Goal: Task Accomplishment & Management: Use online tool/utility

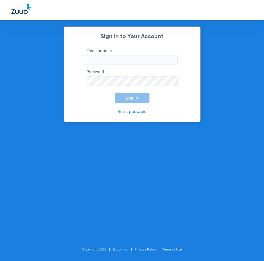
type input "[EMAIL_ADDRESS][DOMAIN_NAME]"
click at [135, 100] on span "Log In" at bounding box center [132, 98] width 12 height 5
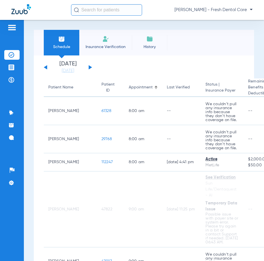
click at [101, 11] on input "text" at bounding box center [106, 9] width 71 height 11
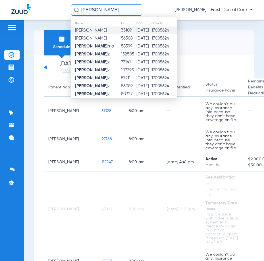
click at [136, 30] on td "35109" at bounding box center [129, 30] width 16 height 8
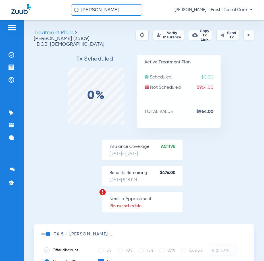
click at [156, 34] on button "Verify Insurance" at bounding box center [169, 35] width 32 height 10
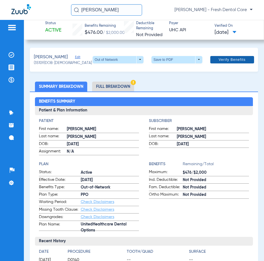
click at [219, 61] on span "Verify Benefits" at bounding box center [232, 59] width 27 height 5
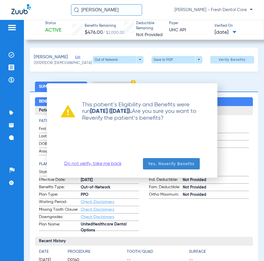
click at [150, 161] on span "Yes, Reverify Benefits" at bounding box center [171, 164] width 47 height 6
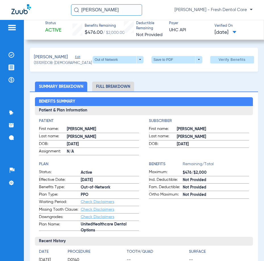
drag, startPoint x: 110, startPoint y: 12, endPoint x: 2, endPoint y: 14, distance: 108.0
click at [2, 14] on div "[PERSON_NAME] [PERSON_NAME] - Fresh Dental Care" at bounding box center [132, 10] width 264 height 20
type input "[PERSON_NAME]"
click at [119, 9] on input "[PERSON_NAME]" at bounding box center [106, 9] width 71 height 11
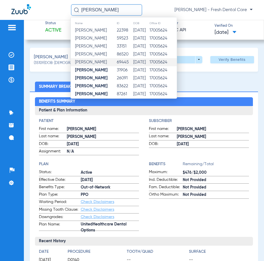
scroll to position [28, 0]
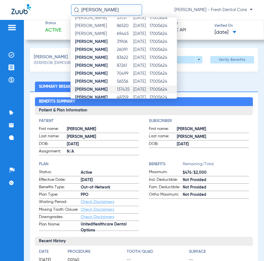
click at [117, 89] on td "[PERSON_NAME]" at bounding box center [94, 90] width 46 height 8
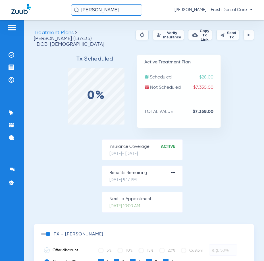
click at [164, 34] on button "Verify Insurance" at bounding box center [169, 35] width 32 height 10
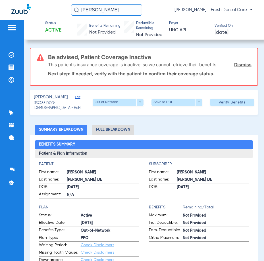
click at [77, 98] on div "[PERSON_NAME]" at bounding box center [63, 97] width 59 height 7
click at [75, 99] on span "Edit" at bounding box center [77, 97] width 5 height 5
